Goal: Complete application form

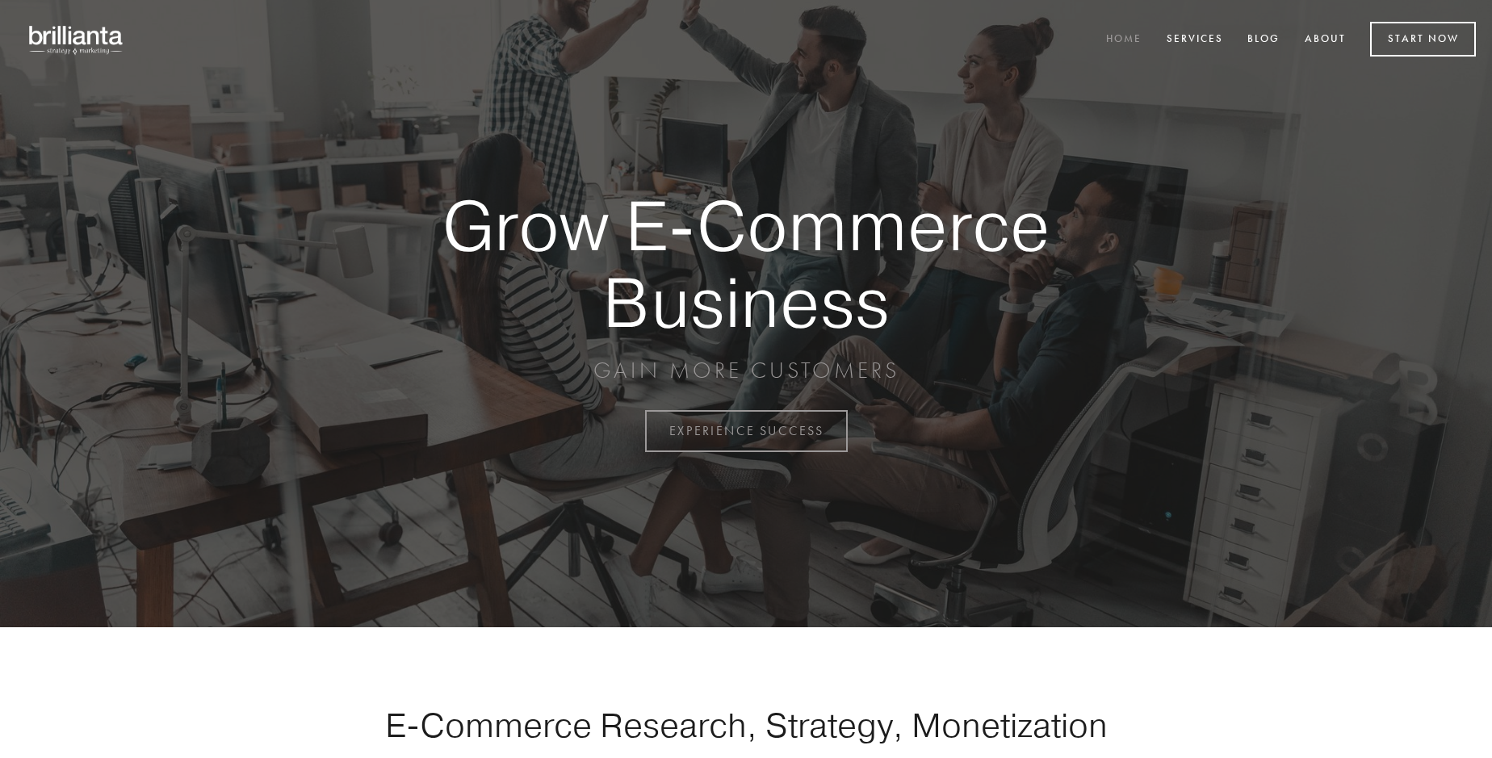
scroll to position [4232, 0]
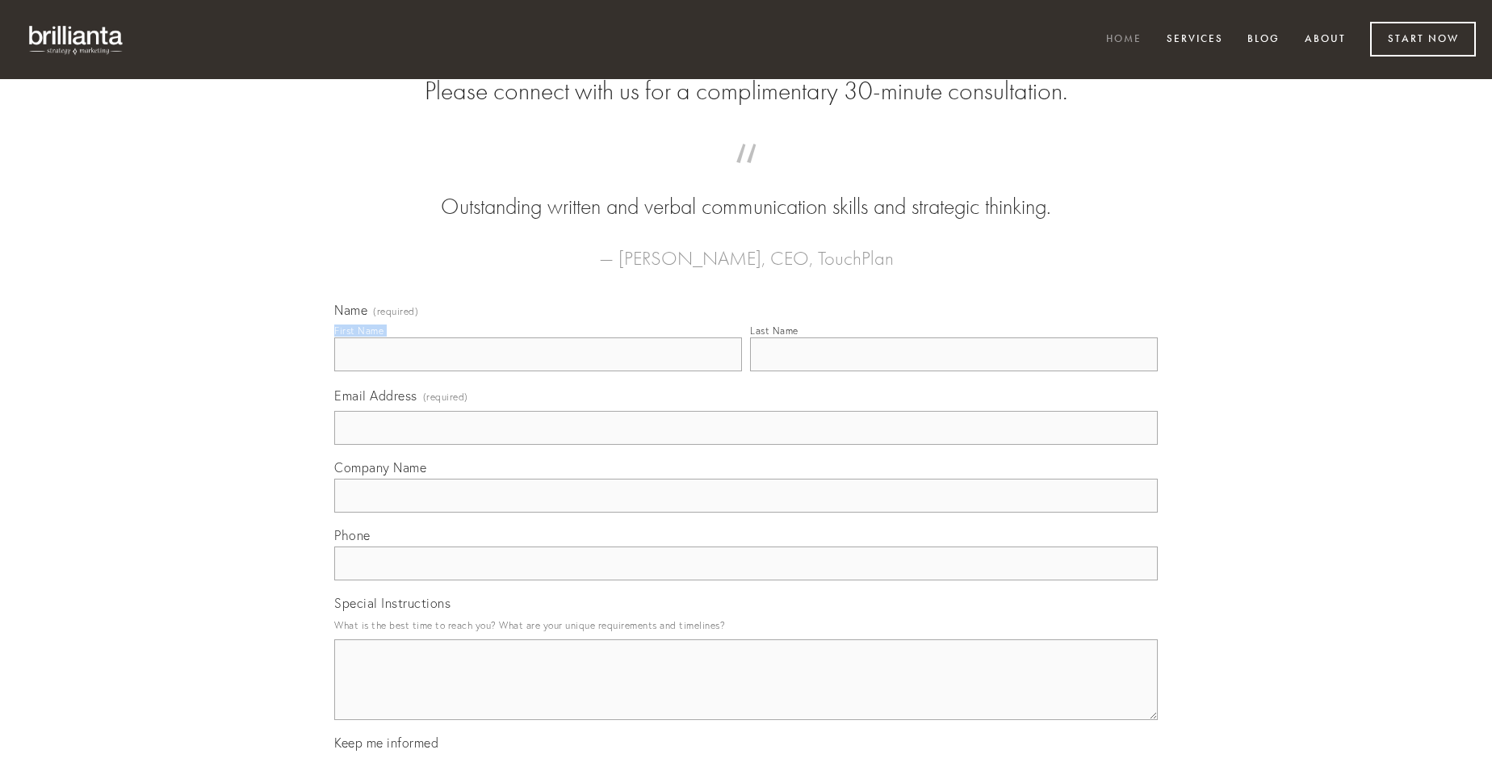
type input "[PERSON_NAME]"
click at [953, 371] on input "Last Name" at bounding box center [954, 354] width 408 height 34
type input "[PERSON_NAME]"
click at [746, 445] on input "Email Address (required)" at bounding box center [745, 428] width 823 height 34
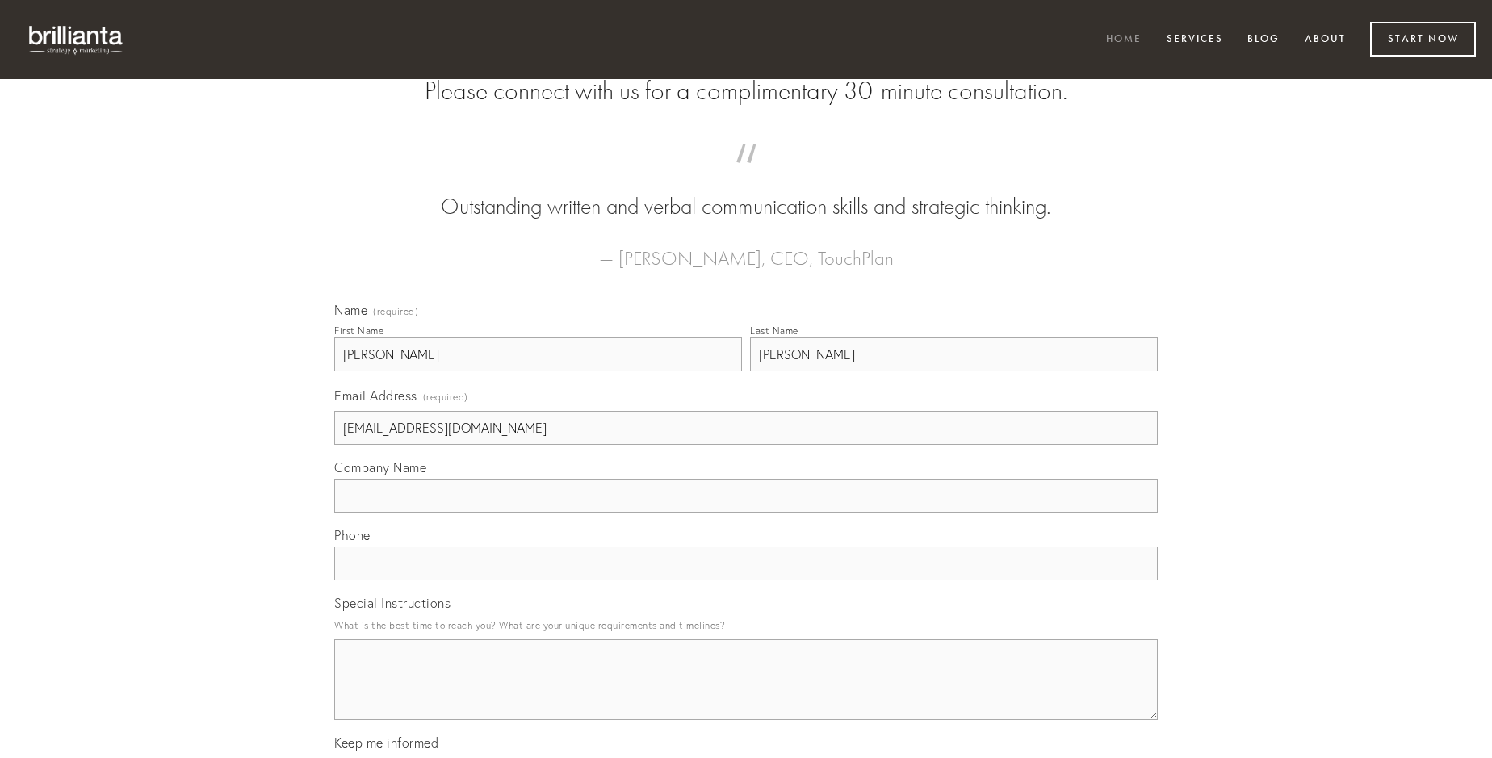
type input "[EMAIL_ADDRESS][DOMAIN_NAME]"
click at [746, 513] on input "Company Name" at bounding box center [745, 496] width 823 height 34
type input "blanditiis"
click at [746, 580] on input "text" at bounding box center [745, 564] width 823 height 34
click at [746, 694] on textarea "Special Instructions" at bounding box center [745, 679] width 823 height 81
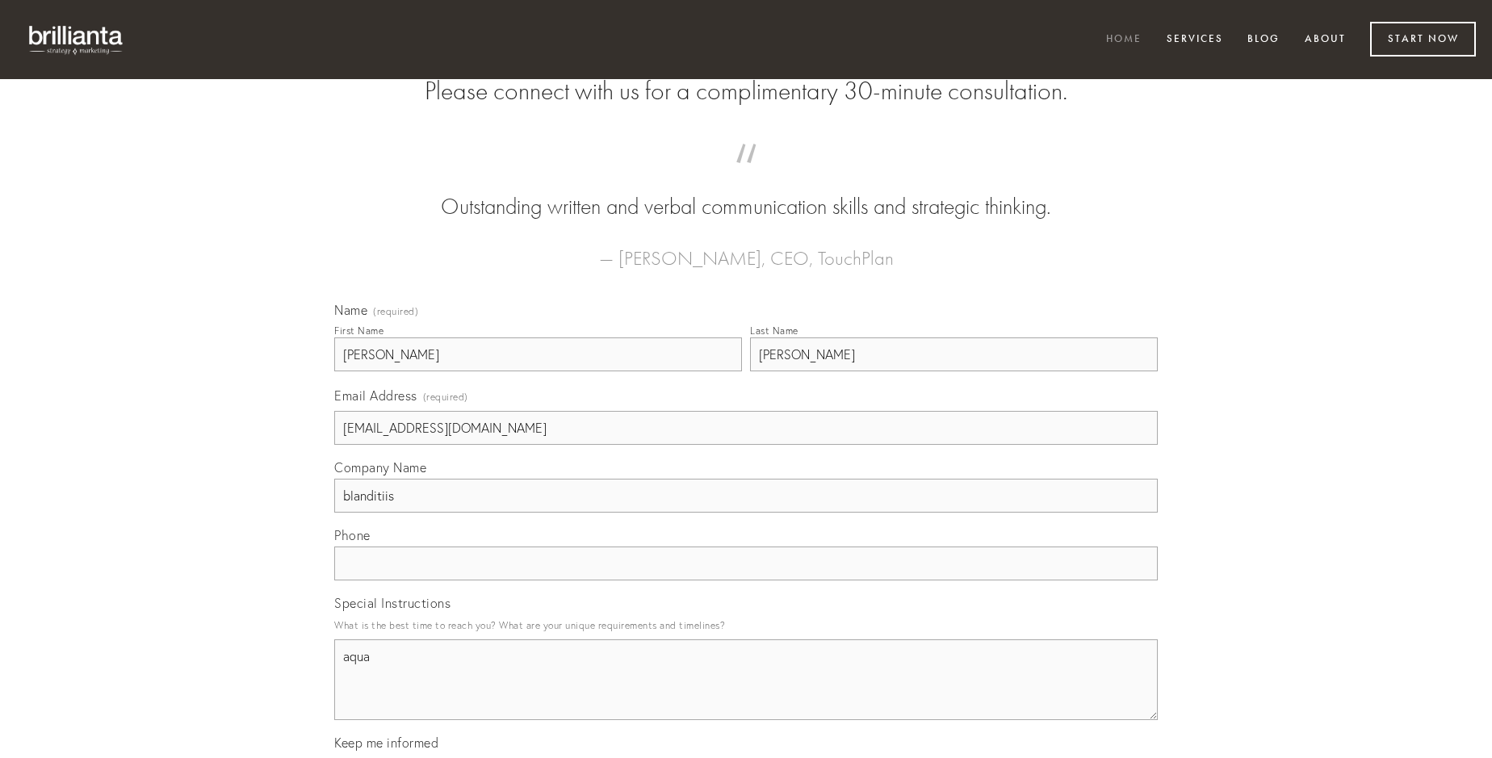
type textarea "aqua"
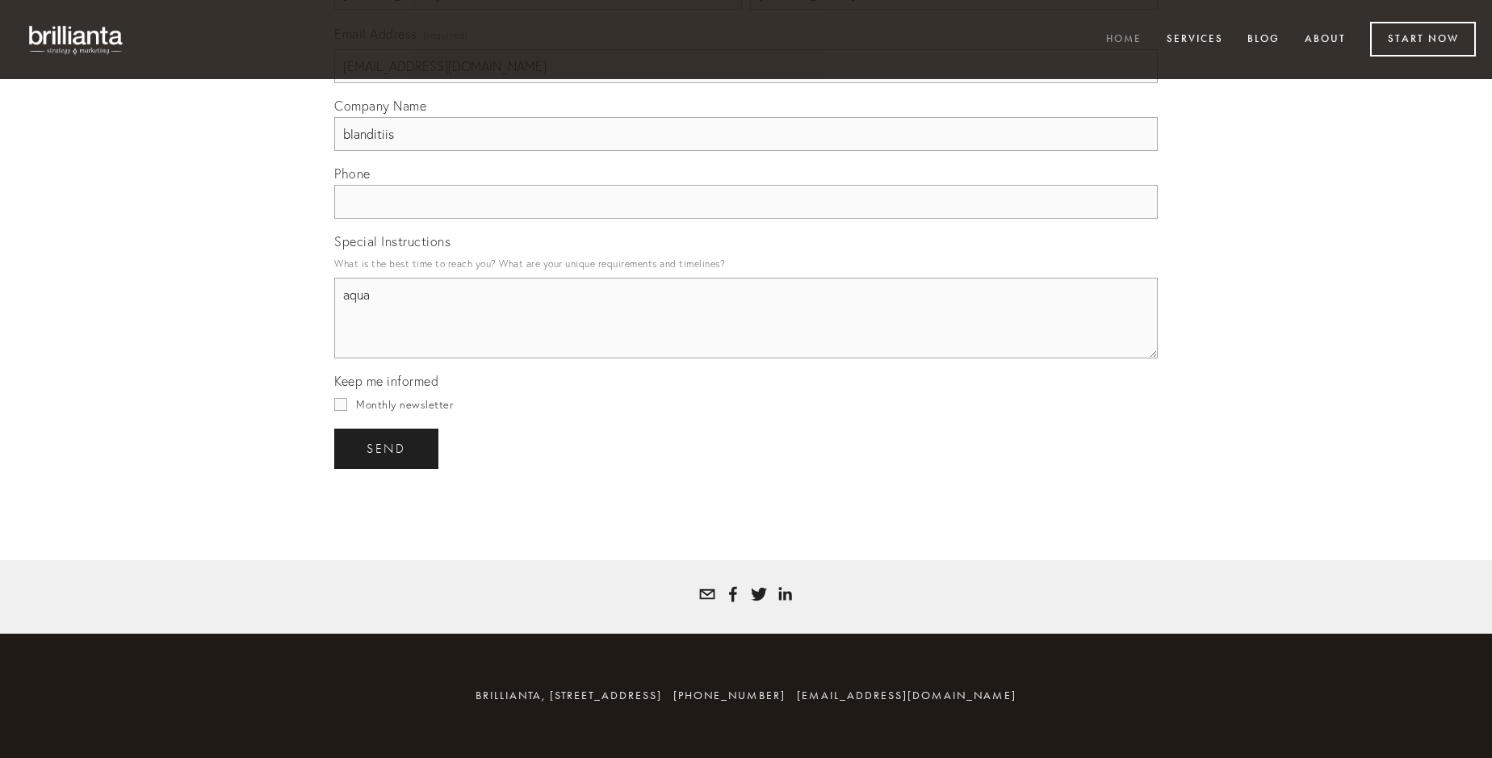
click at [387, 448] on span "send" at bounding box center [386, 449] width 40 height 15
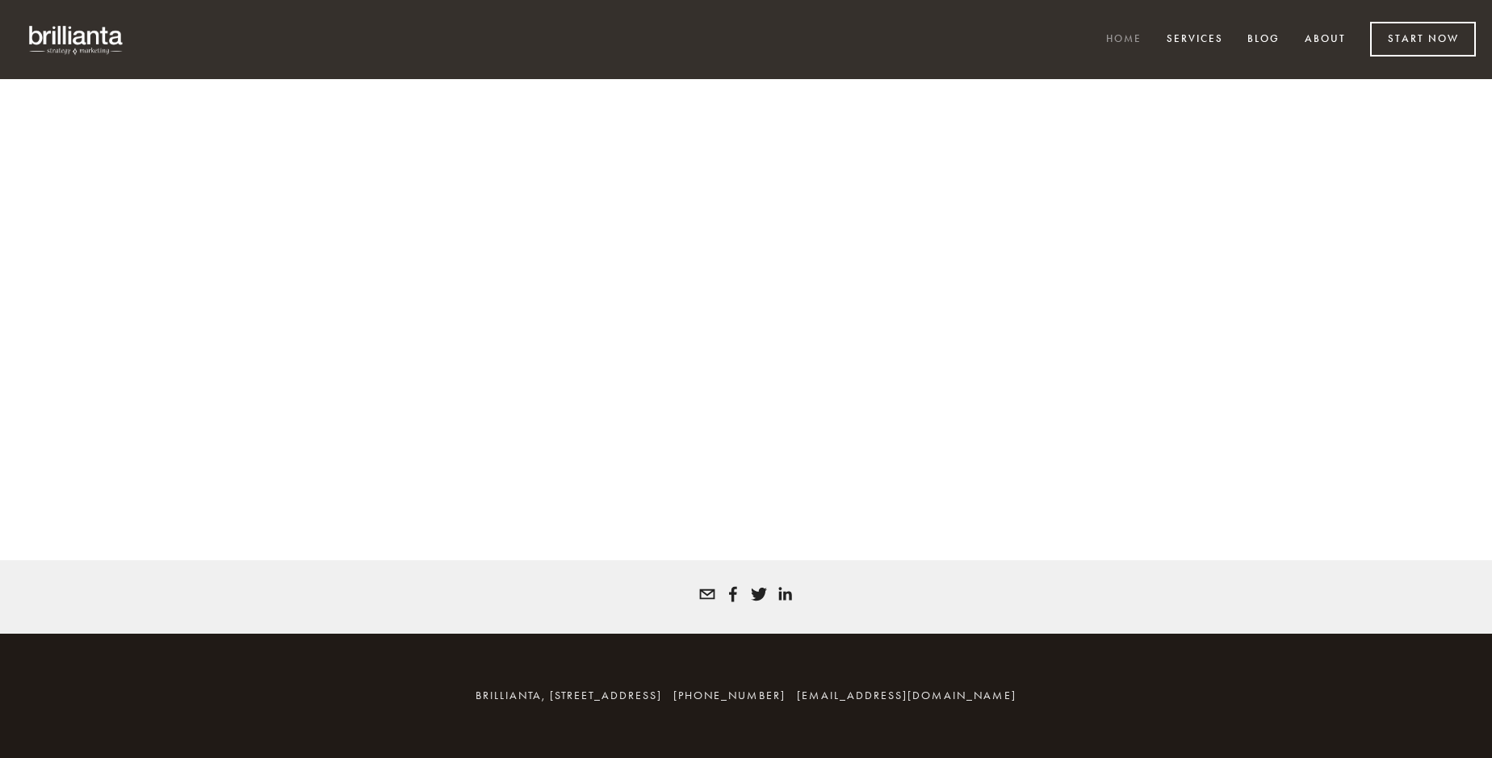
scroll to position [4210, 0]
